Goal: Ask a question

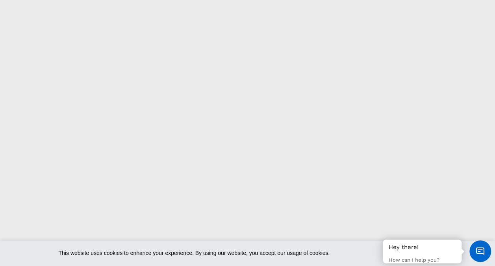
click at [424, 252] on div "Hey there! How can I help you?" at bounding box center [422, 251] width 79 height 24
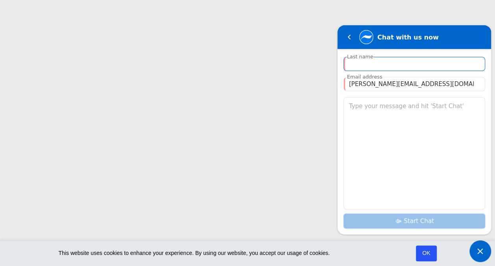
click at [375, 65] on input "Enter your name" at bounding box center [414, 63] width 131 height 9
type input "[PERSON_NAME][EMAIL_ADDRESS][DOMAIN_NAME]"
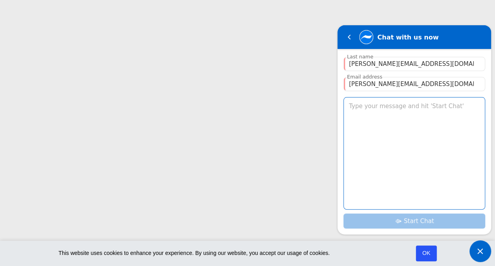
click at [371, 105] on textarea "Type your message and hit 'Start Chat'" at bounding box center [414, 152] width 141 height 111
click at [386, 114] on textarea "Type your message and hit 'Start Chat'" at bounding box center [414, 152] width 141 height 111
click at [375, 111] on textarea "Type your message and hit 'Start Chat'" at bounding box center [414, 152] width 141 height 111
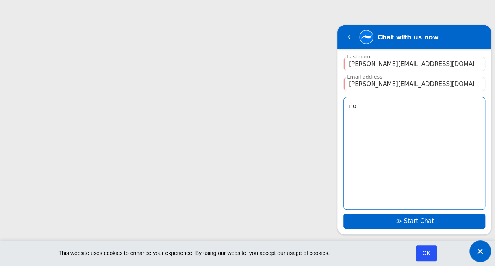
type textarea "n"
type textarea "i"
type textarea "password showing wrong"
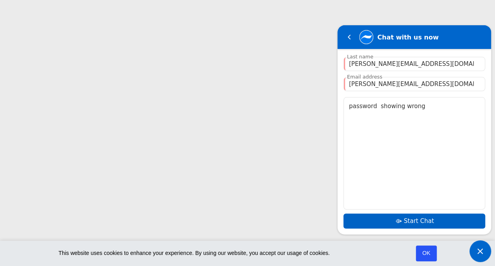
click at [407, 220] on span "Start Chat" at bounding box center [419, 220] width 30 height 7
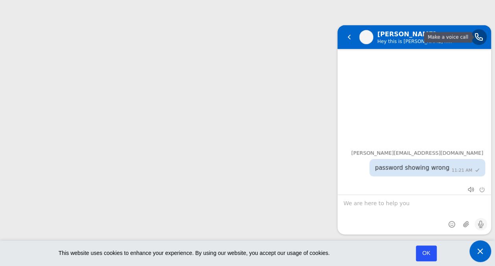
click at [480, 37] on em "Make a voice call" at bounding box center [479, 37] width 16 height 16
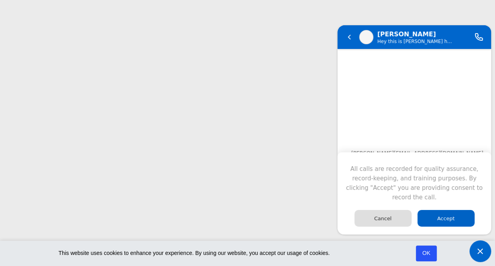
click at [427, 218] on div "Accept" at bounding box center [446, 218] width 57 height 17
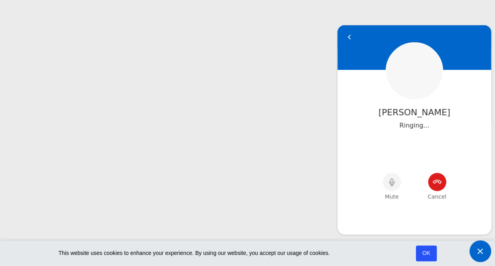
click at [436, 184] on em "Cancel" at bounding box center [437, 182] width 18 height 18
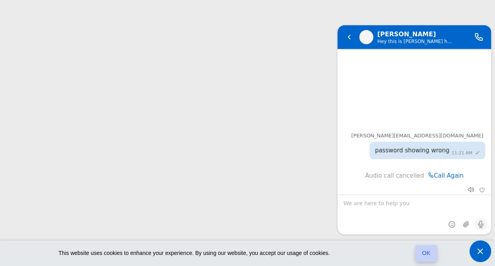
click at [428, 254] on link "OK" at bounding box center [427, 253] width 22 height 17
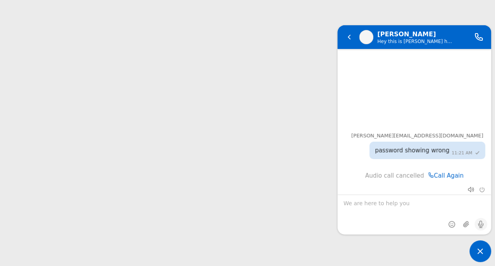
click at [479, 249] on span "Minimize live chat window" at bounding box center [481, 251] width 22 height 22
